Goal: Transaction & Acquisition: Purchase product/service

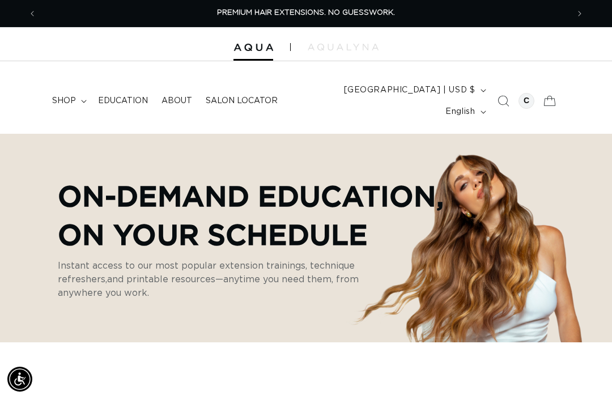
click at [74, 96] on span "shop" at bounding box center [64, 101] width 24 height 10
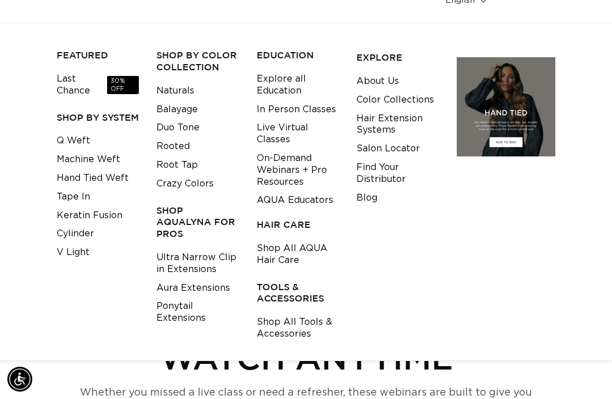
scroll to position [110, 0]
click at [75, 244] on link "V Light" at bounding box center [73, 253] width 33 height 19
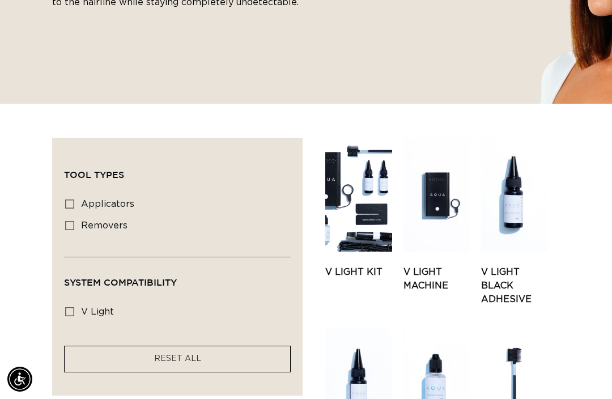
scroll to position [0, 1063]
click at [359, 265] on link "V Light Kit" at bounding box center [358, 272] width 67 height 14
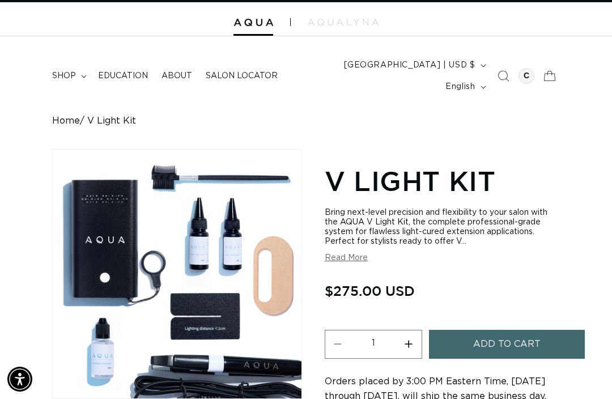
scroll to position [0, 1063]
click at [356, 253] on button "Read More" at bounding box center [346, 258] width 43 height 10
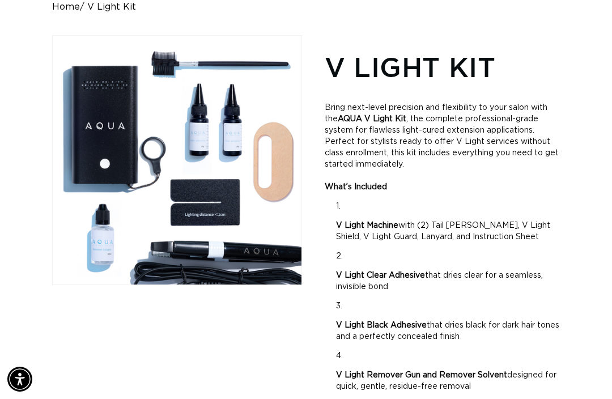
scroll to position [0, 0]
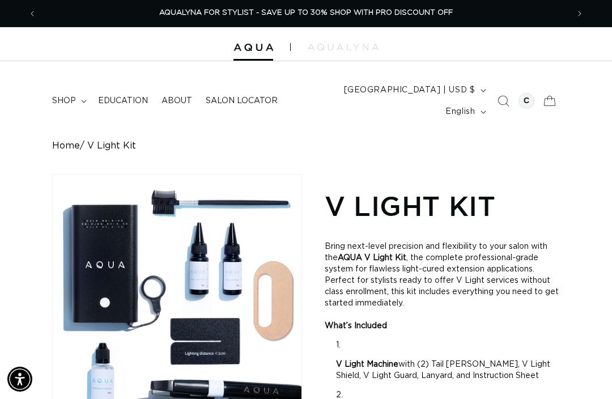
click at [463, 15] on div "AQUALYNA FOR STYLIST - SAVE UP TO 30% SHOP WITH PRO DISCOUNT OFF" at bounding box center [306, 13] width 522 height 27
click at [582, 14] on span "Next announcement" at bounding box center [579, 13] width 11 height 11
click at [573, 16] on button "Next announcement" at bounding box center [579, 14] width 25 height 22
click at [570, 13] on button "Next announcement" at bounding box center [579, 14] width 25 height 22
click at [372, 4] on p "AQUALYNA FOR STYLIST - SAVE UP TO 30% SHOP WITH PRO DISCOUNT OFF" at bounding box center [305, 13] width 293 height 27
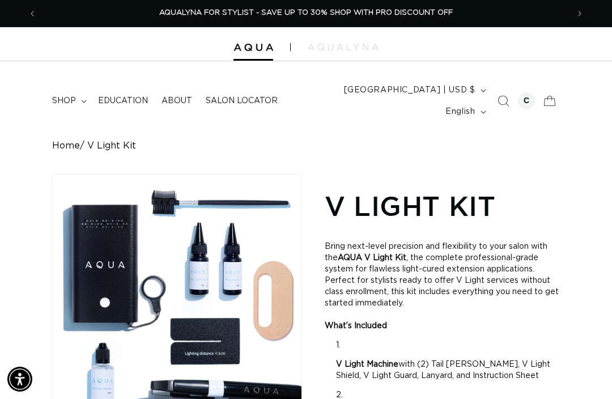
click at [223, 12] on span "AQUALYNA FOR STYLIST - SAVE UP TO 30% SHOP WITH PRO DISCOUNT OFF" at bounding box center [305, 12] width 293 height 7
click at [526, 93] on div at bounding box center [526, 101] width 16 height 16
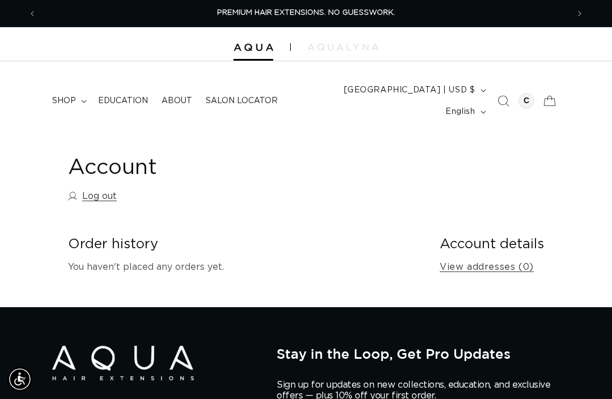
click at [63, 96] on span "shop" at bounding box center [64, 101] width 24 height 10
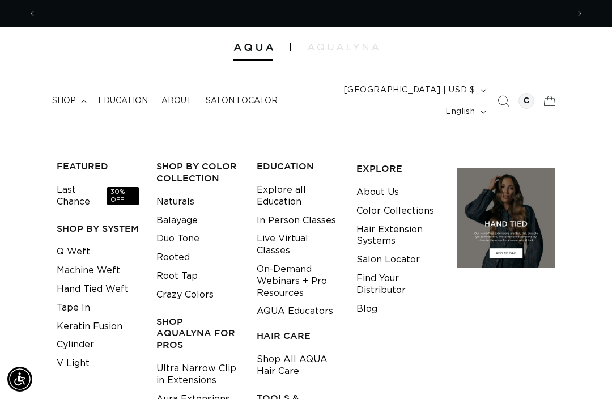
scroll to position [0, 531]
click at [84, 354] on link "V Light" at bounding box center [73, 363] width 33 height 19
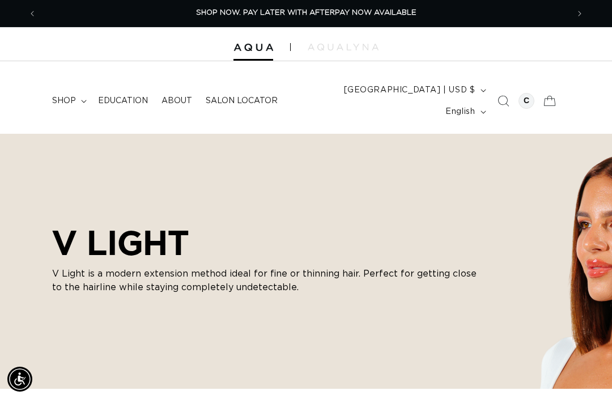
click at [122, 96] on span "Education" at bounding box center [123, 101] width 50 height 10
